Goal: Find specific page/section: Find specific page/section

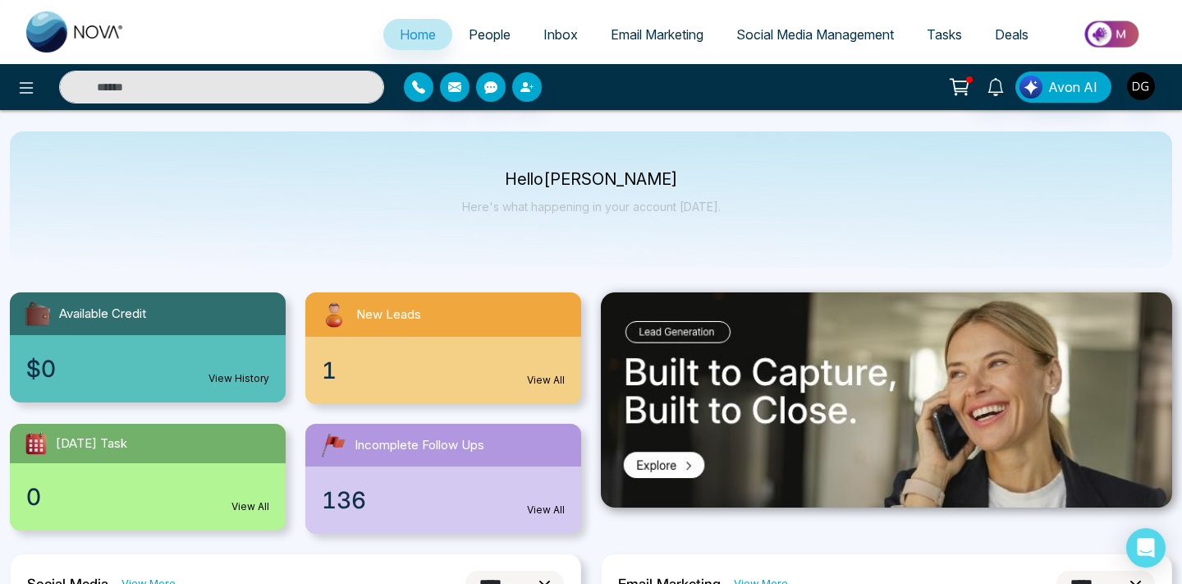
select select "*"
click at [492, 32] on span "People" at bounding box center [490, 34] width 42 height 16
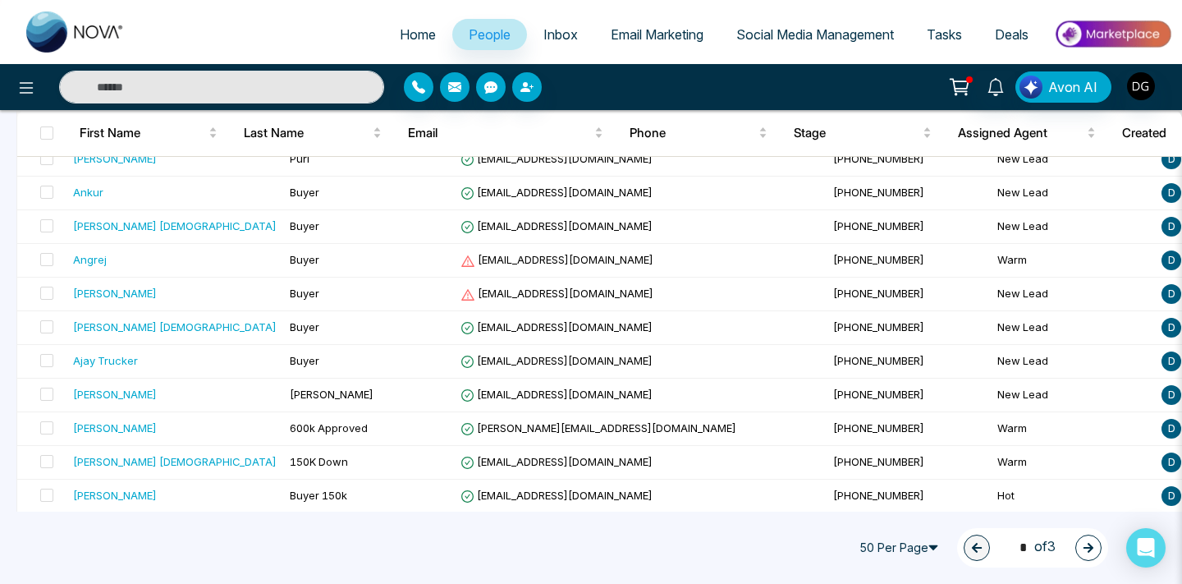
scroll to position [1503, 0]
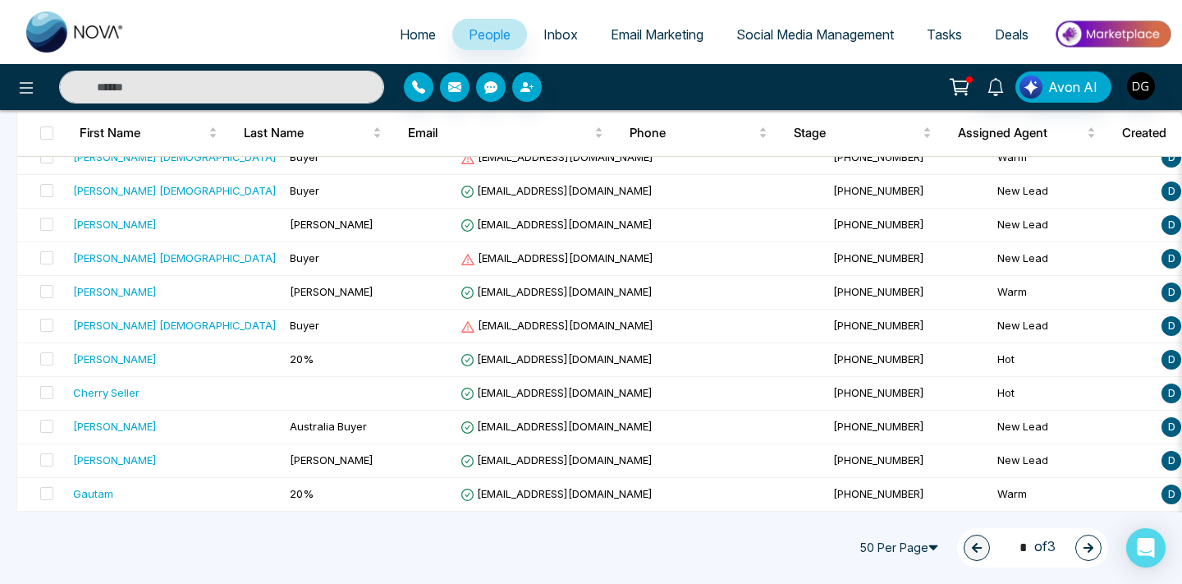
click at [1091, 552] on icon "button" at bounding box center [1088, 547] width 11 height 11
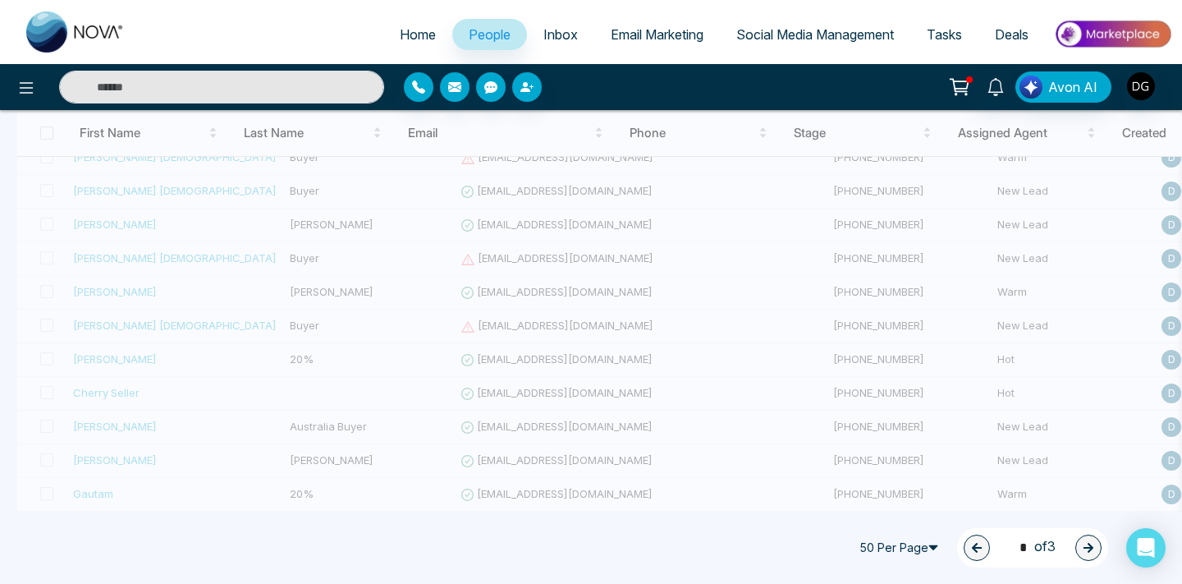
type input "*"
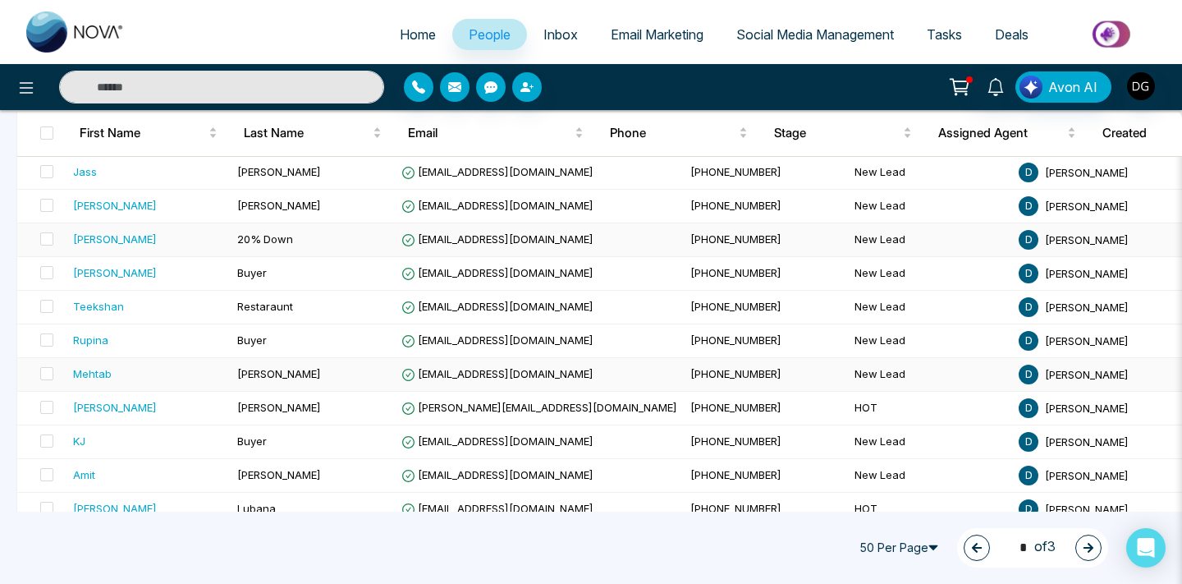
scroll to position [586, 0]
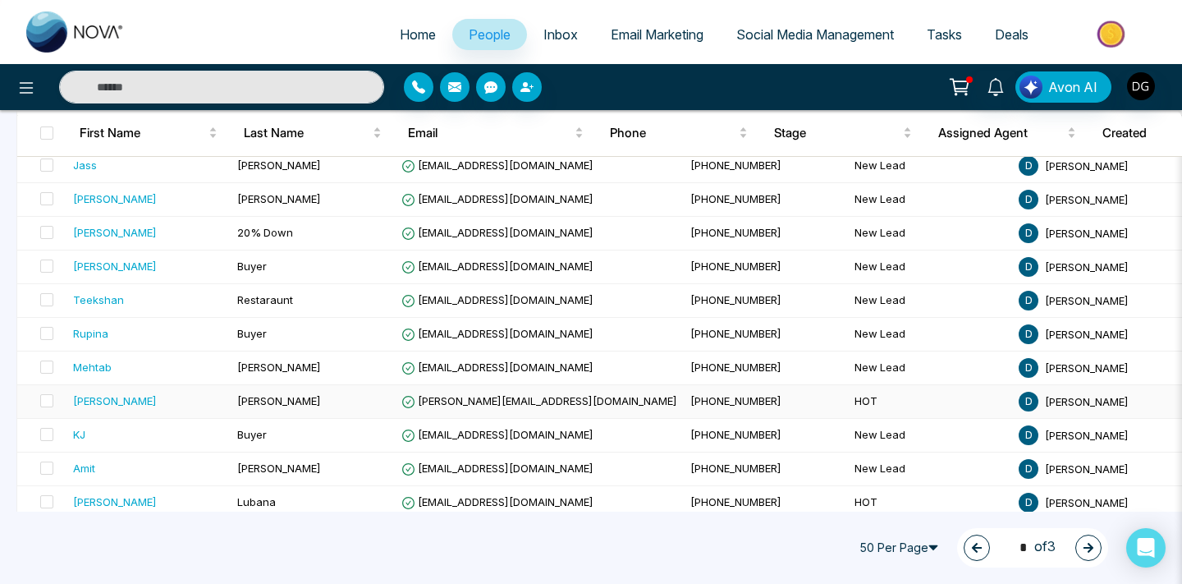
click at [104, 402] on div "Gurjit" at bounding box center [148, 400] width 151 height 16
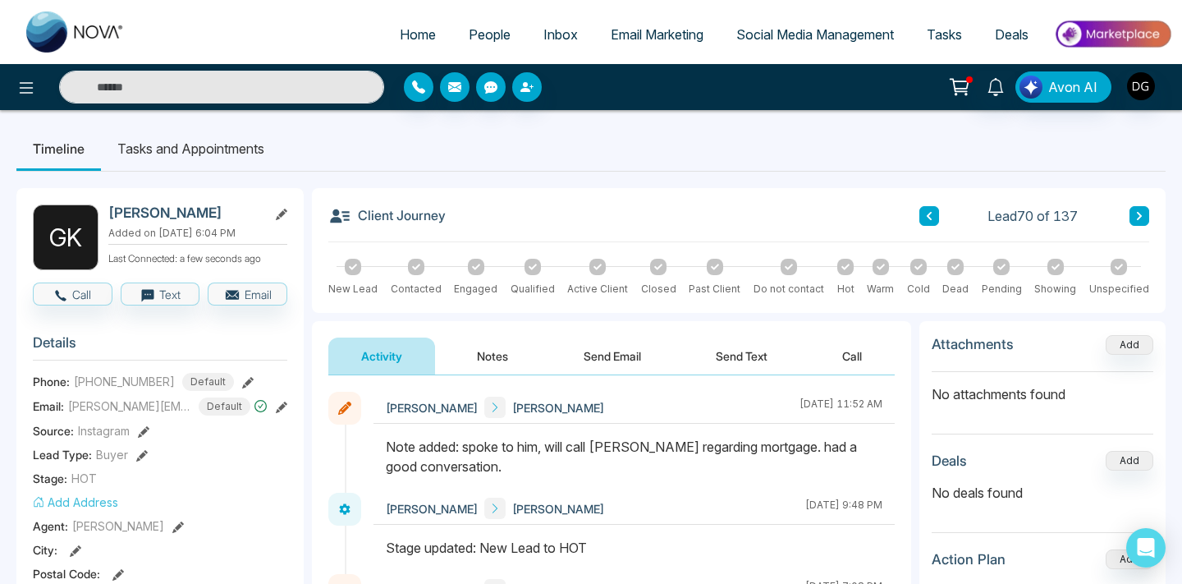
click at [483, 359] on button "Notes" at bounding box center [492, 355] width 97 height 37
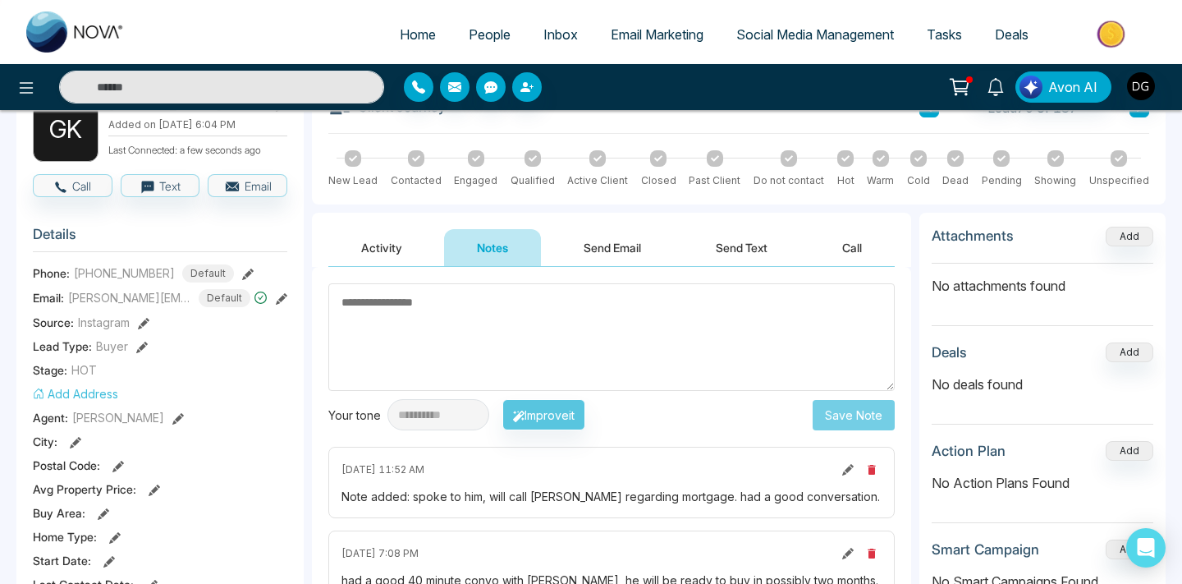
scroll to position [131, 0]
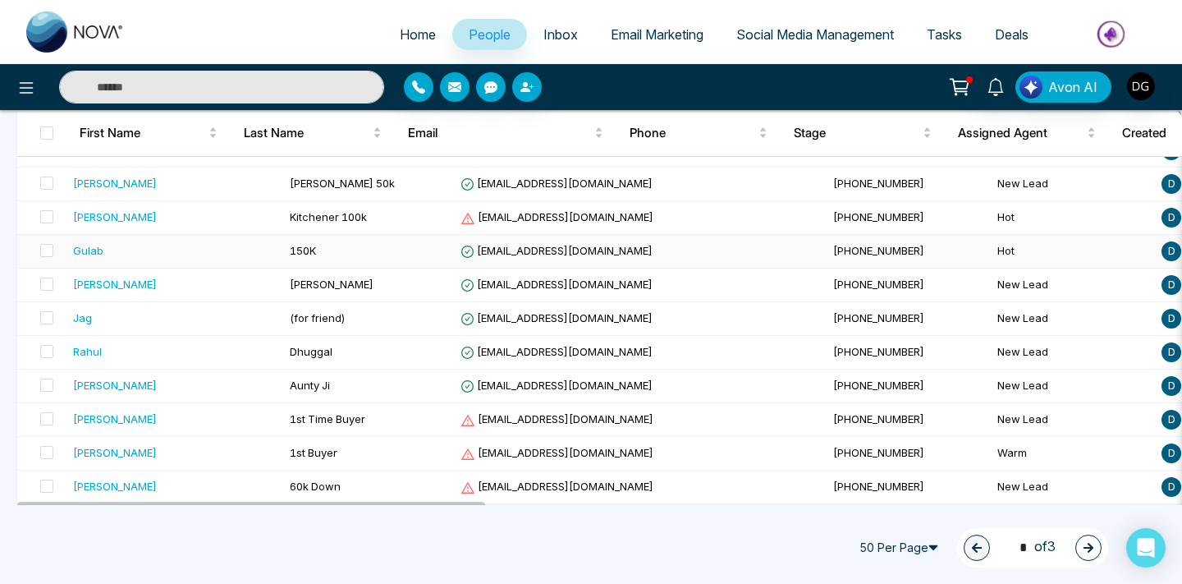
scroll to position [469, 0]
